Goal: Use online tool/utility: Utilize a website feature to perform a specific function

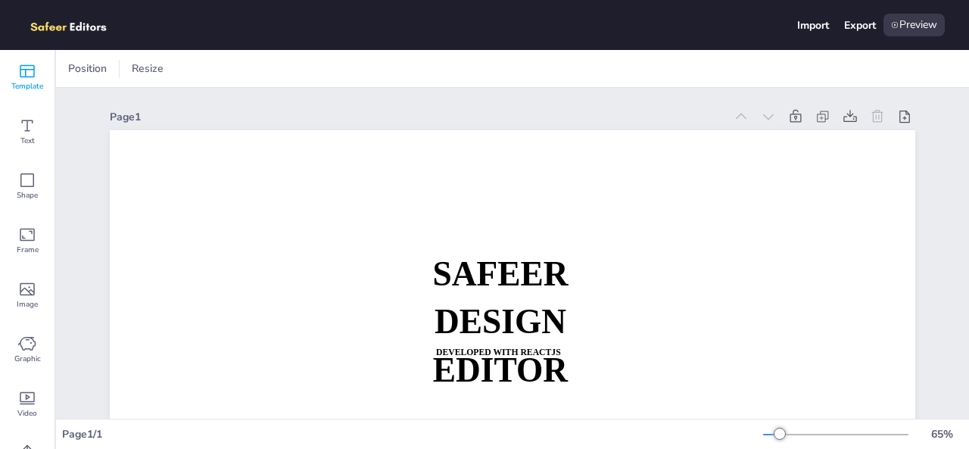
click at [27, 75] on icon at bounding box center [27, 71] width 18 height 18
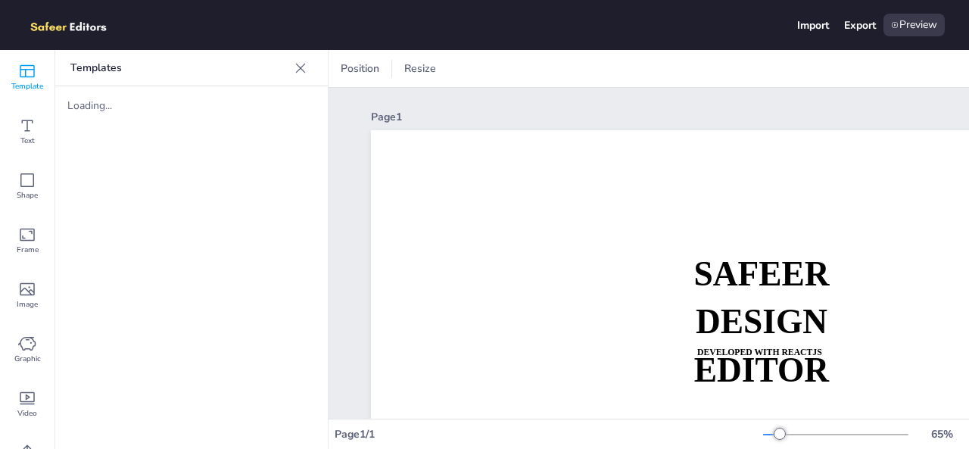
click at [100, 110] on div "Loading..." at bounding box center [127, 105] width 121 height 14
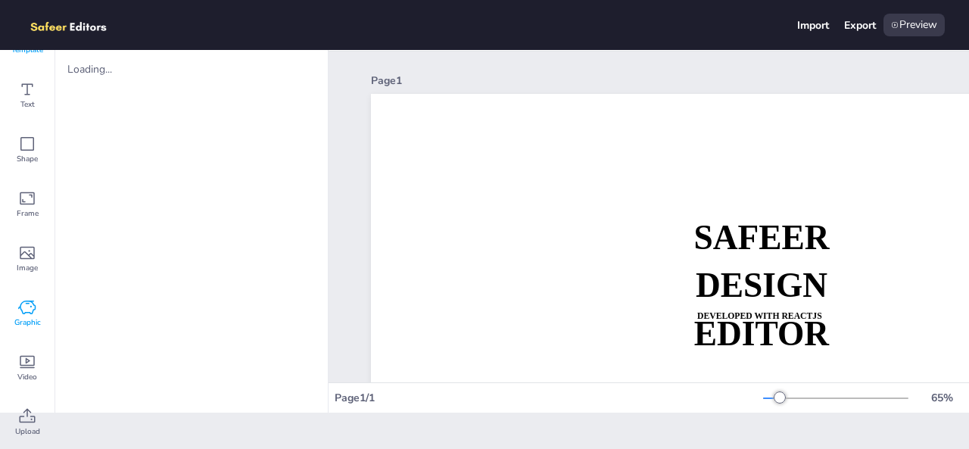
click at [27, 303] on icon at bounding box center [27, 307] width 18 height 18
click at [18, 347] on div "Video" at bounding box center [27, 368] width 54 height 54
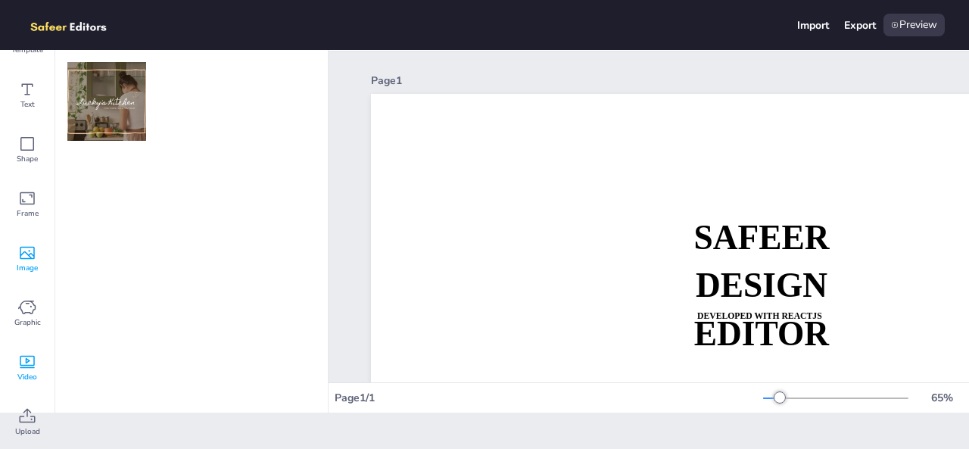
click at [31, 235] on div "Image" at bounding box center [27, 259] width 54 height 54
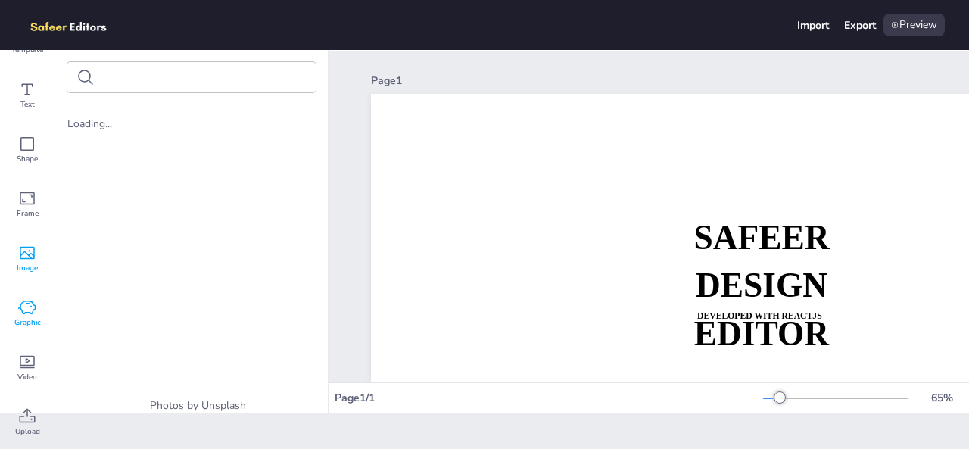
click at [20, 306] on icon at bounding box center [26, 307] width 17 height 14
click at [24, 254] on icon at bounding box center [27, 253] width 18 height 18
click at [846, 26] on div "Export" at bounding box center [860, 25] width 32 height 14
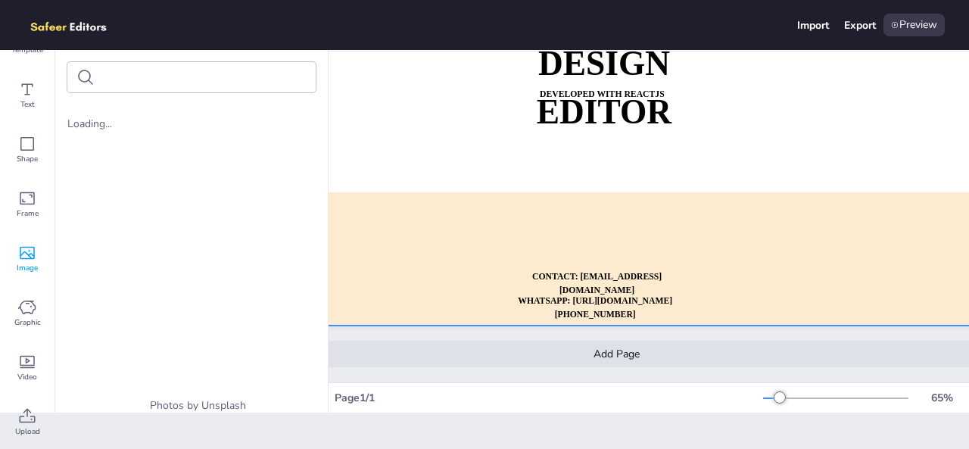
scroll to position [0, 0]
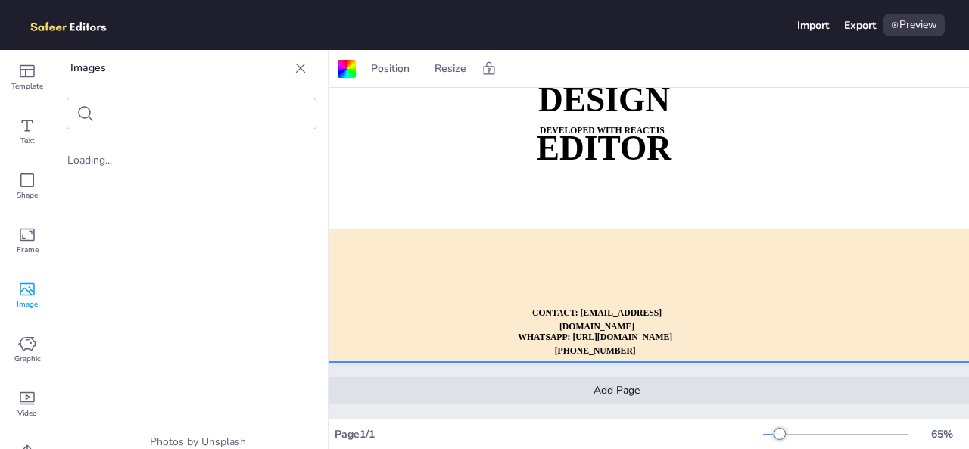
click at [54, 25] on img at bounding box center [76, 25] width 104 height 23
click at [24, 82] on span "Template" at bounding box center [27, 86] width 32 height 12
click at [26, 121] on icon at bounding box center [27, 126] width 18 height 18
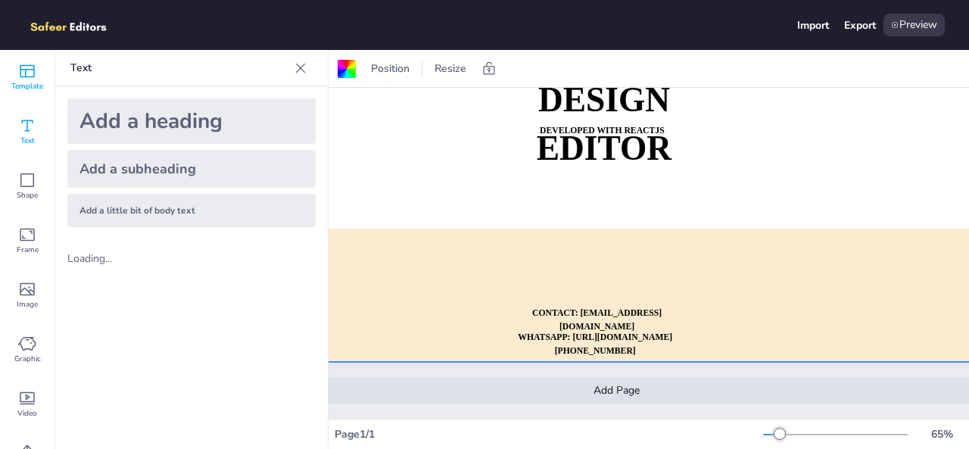
click at [17, 79] on div "Template" at bounding box center [27, 77] width 54 height 54
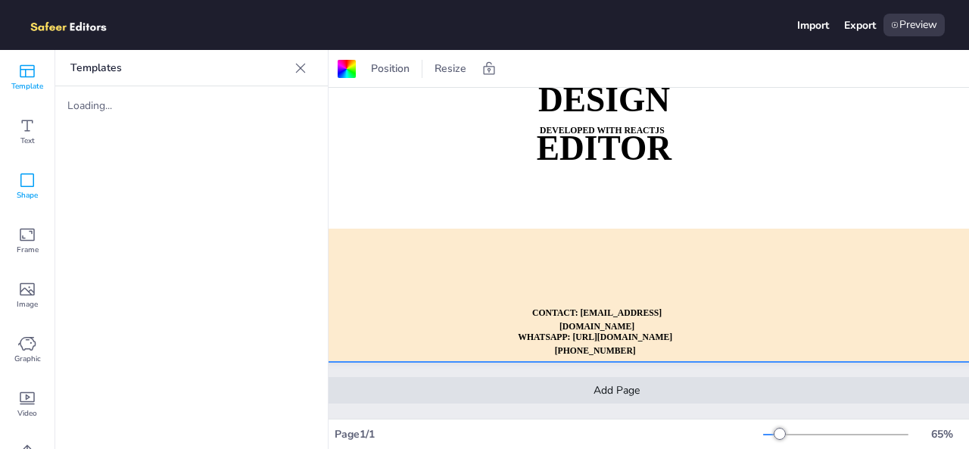
click at [16, 160] on div "Shape" at bounding box center [27, 186] width 54 height 54
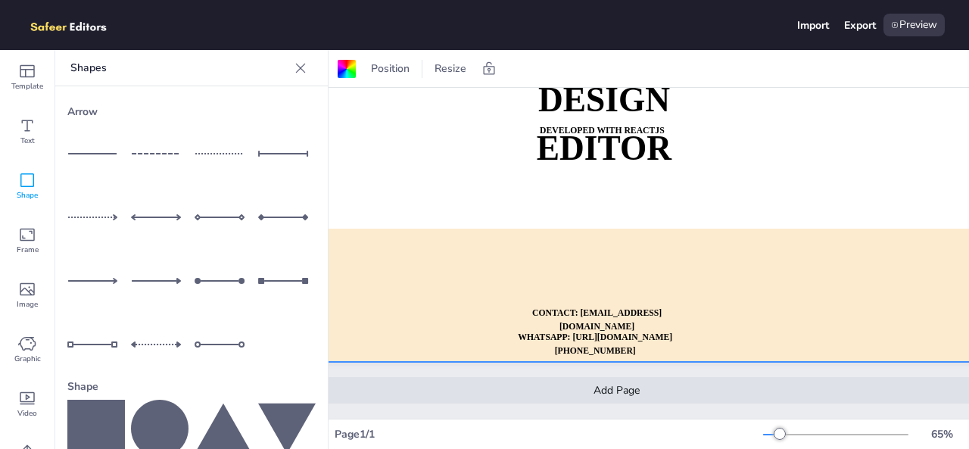
scroll to position [247, 0]
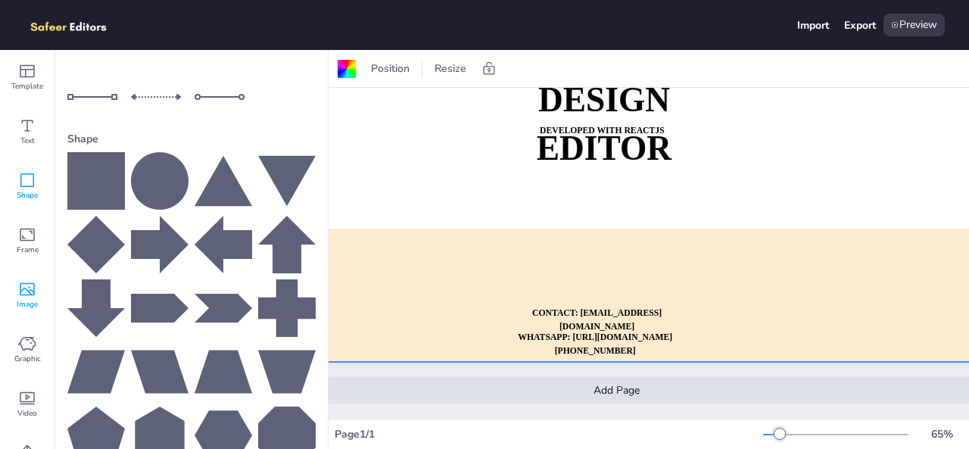
click at [33, 283] on icon at bounding box center [27, 289] width 18 height 18
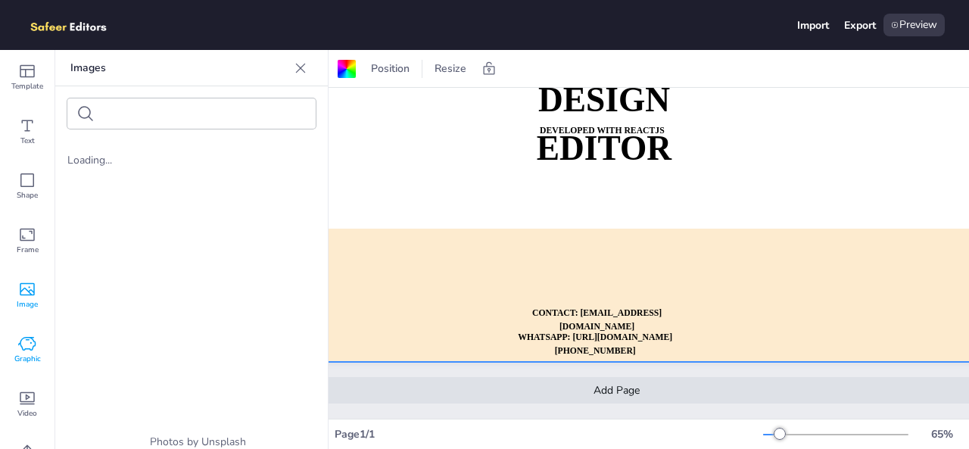
click at [23, 370] on div "Graphic" at bounding box center [27, 349] width 54 height 54
click at [26, 290] on icon at bounding box center [27, 289] width 18 height 18
click at [25, 235] on icon at bounding box center [27, 235] width 18 height 18
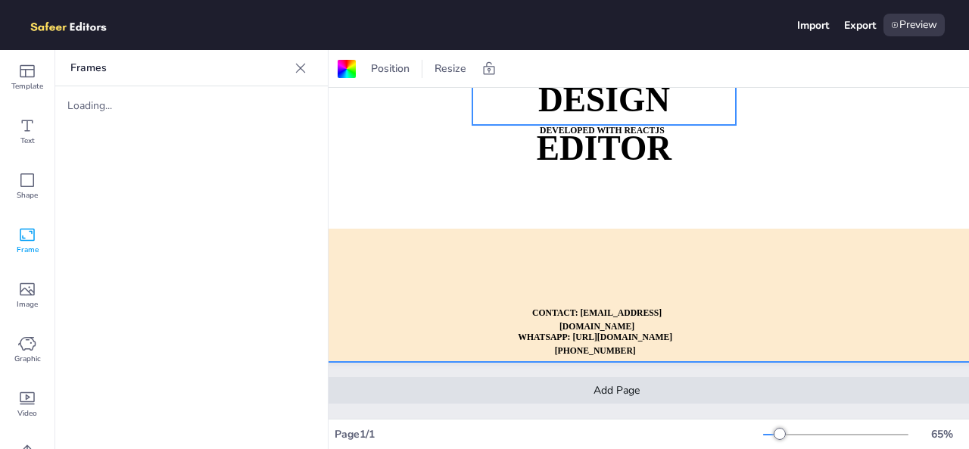
scroll to position [0, 157]
